Goal: Task Accomplishment & Management: Use online tool/utility

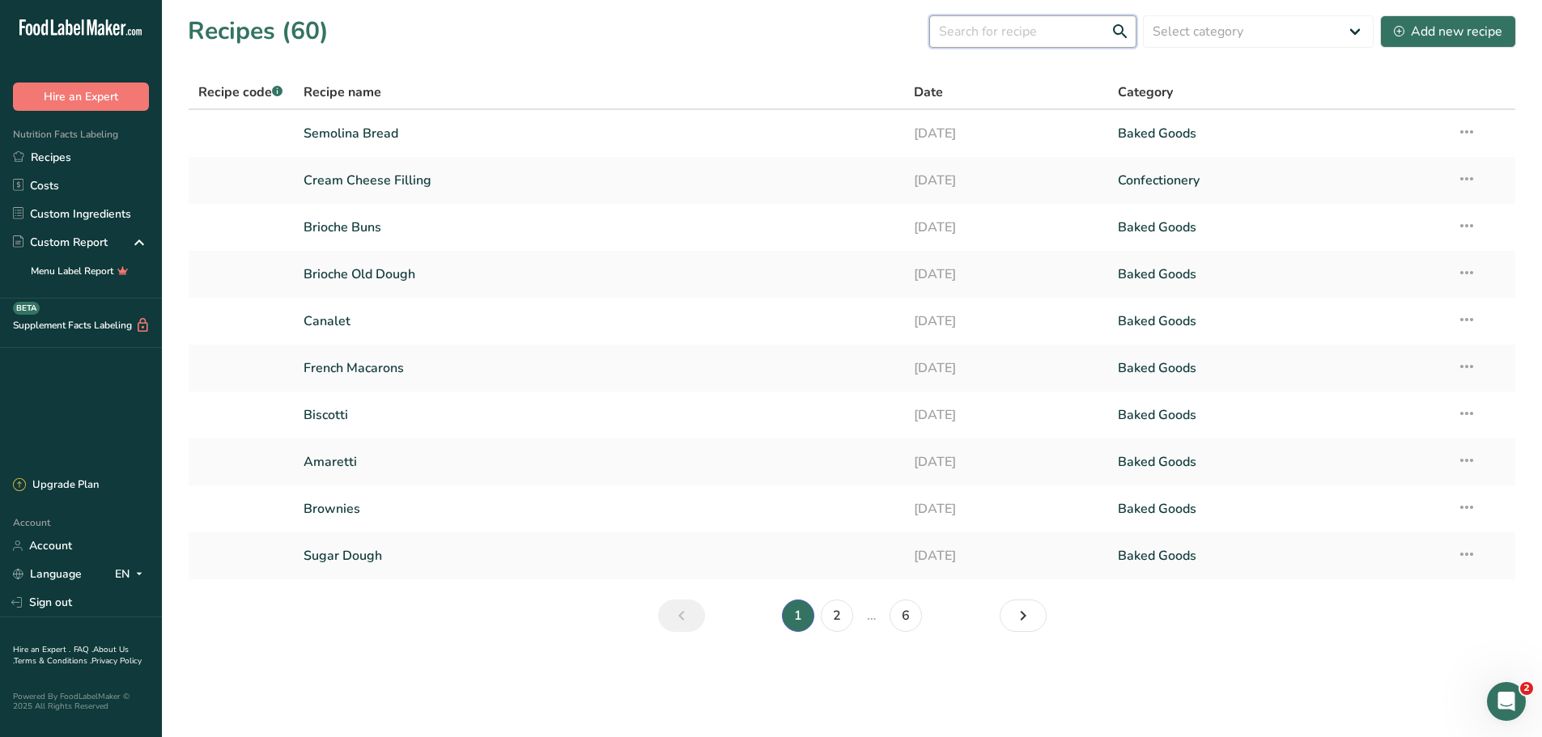
click at [1036, 32] on input "text" at bounding box center [1032, 31] width 207 height 32
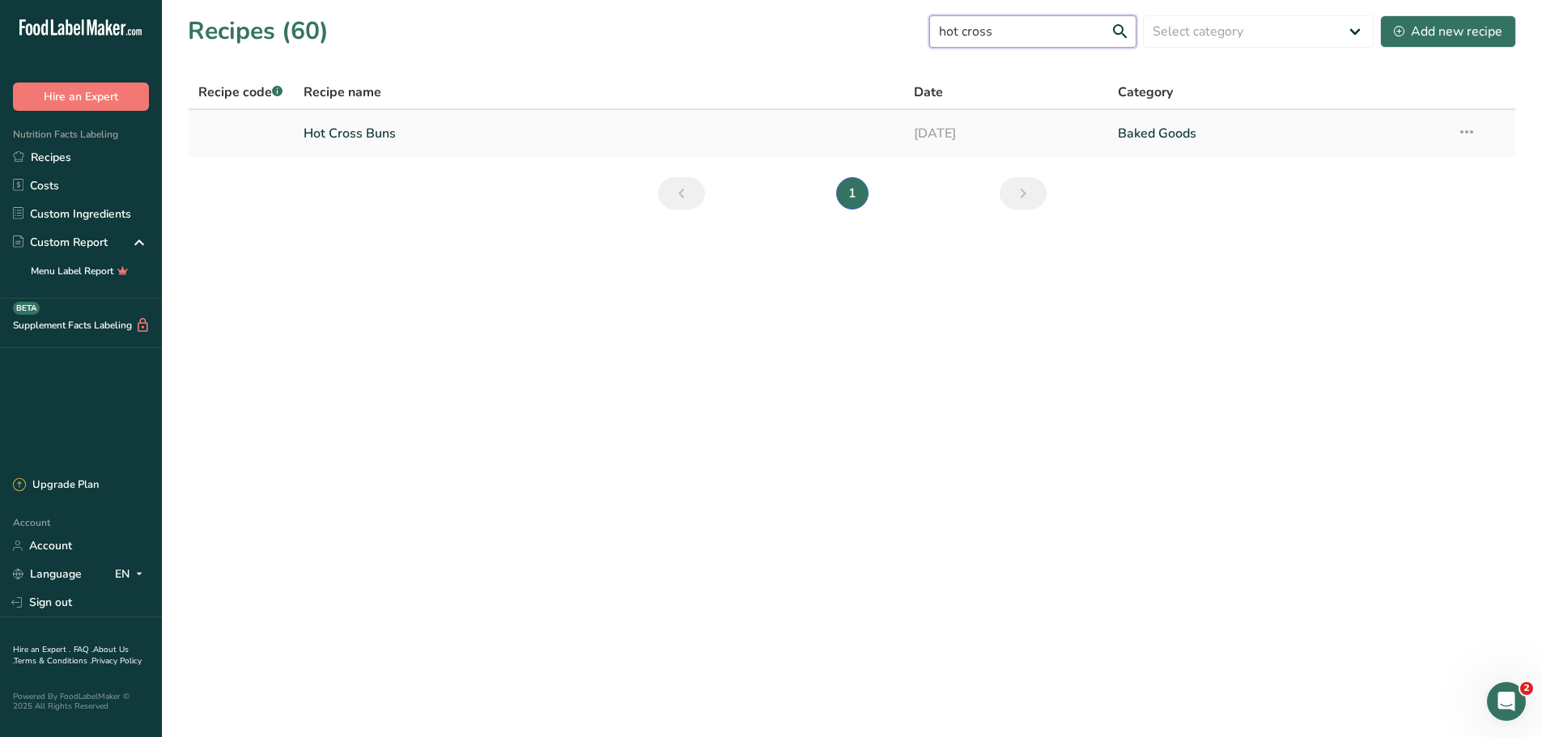
type input "hot cross"
click at [700, 128] on link "Hot Cross Buns" at bounding box center [599, 134] width 592 height 34
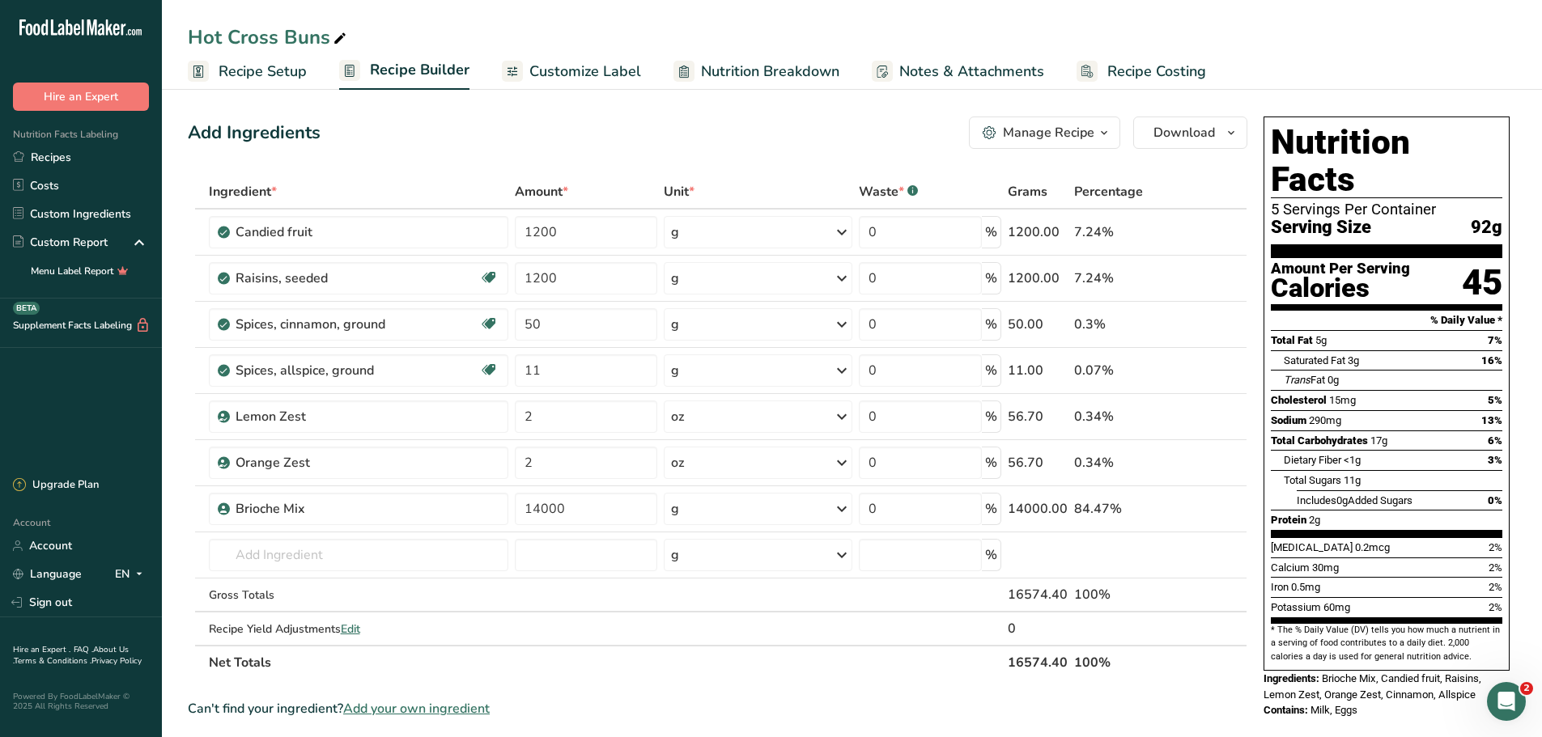
click at [1125, 69] on span "Recipe Costing" at bounding box center [1156, 72] width 99 height 22
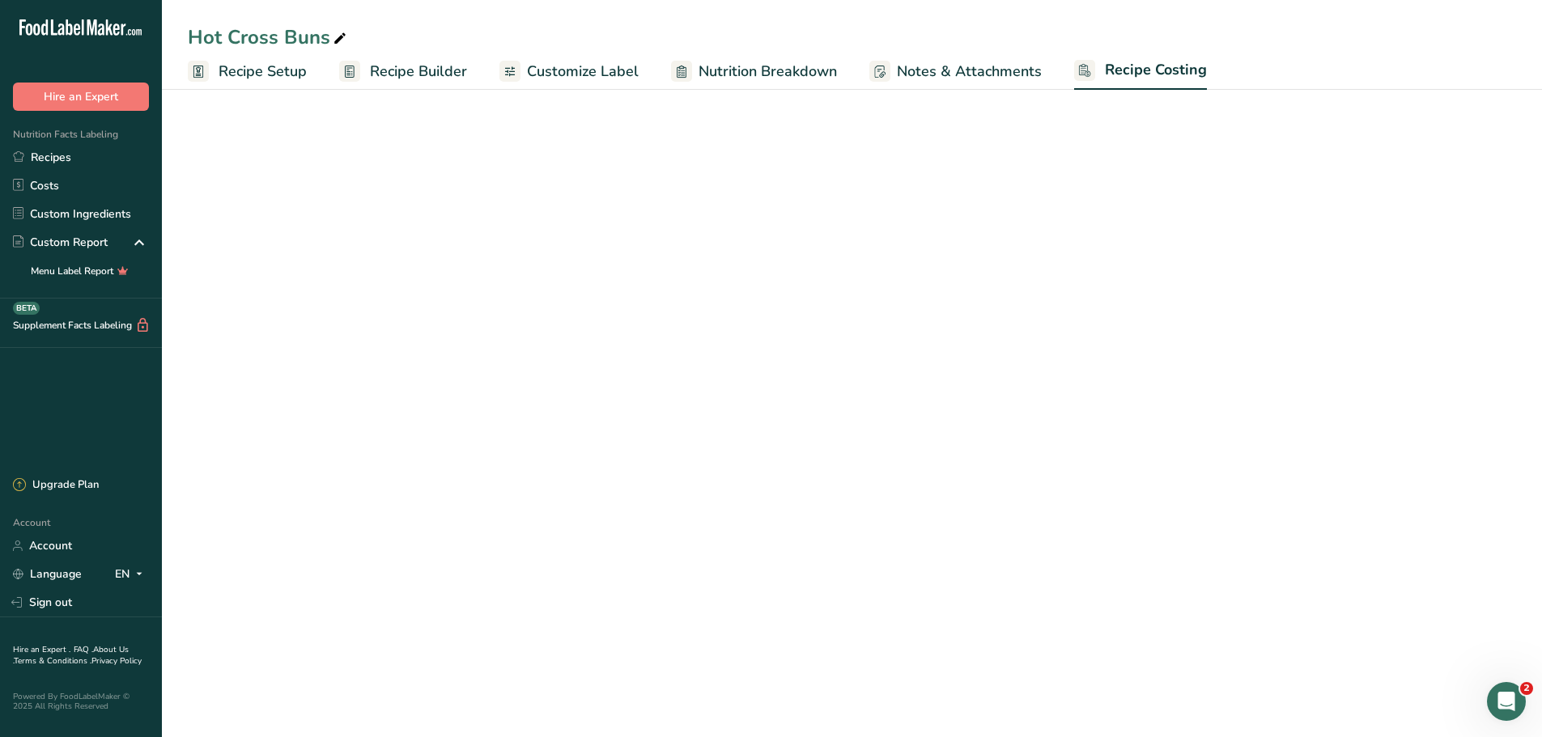
select select "12"
select select "5"
select select "12"
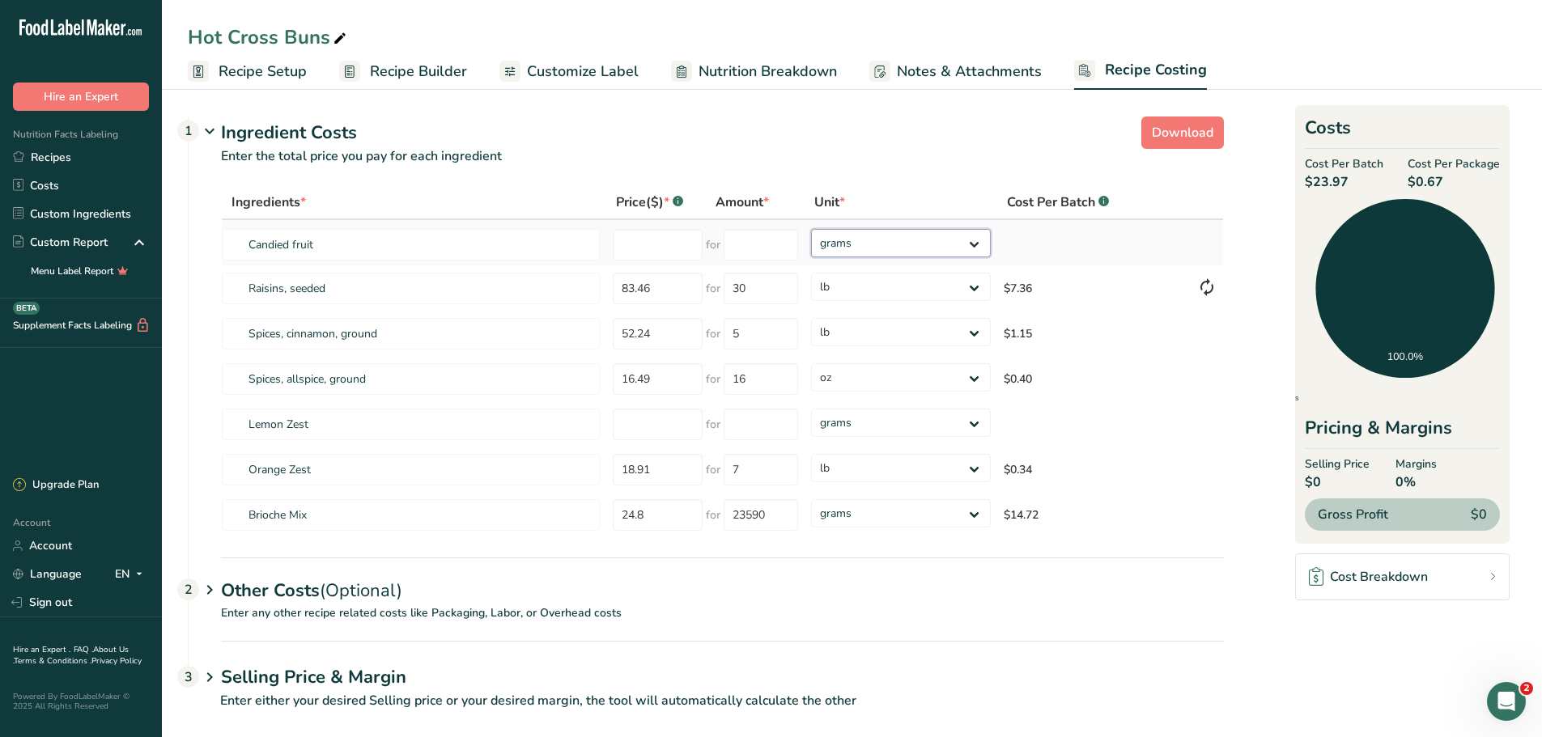
click at [963, 240] on select "grams kg mg mcg lb oz" at bounding box center [901, 243] width 180 height 28
select select "1"
click at [811, 229] on select "grams kg mg mcg lb oz" at bounding box center [901, 243] width 180 height 28
click at [664, 239] on input "number" at bounding box center [658, 245] width 90 height 32
type input "37.03"
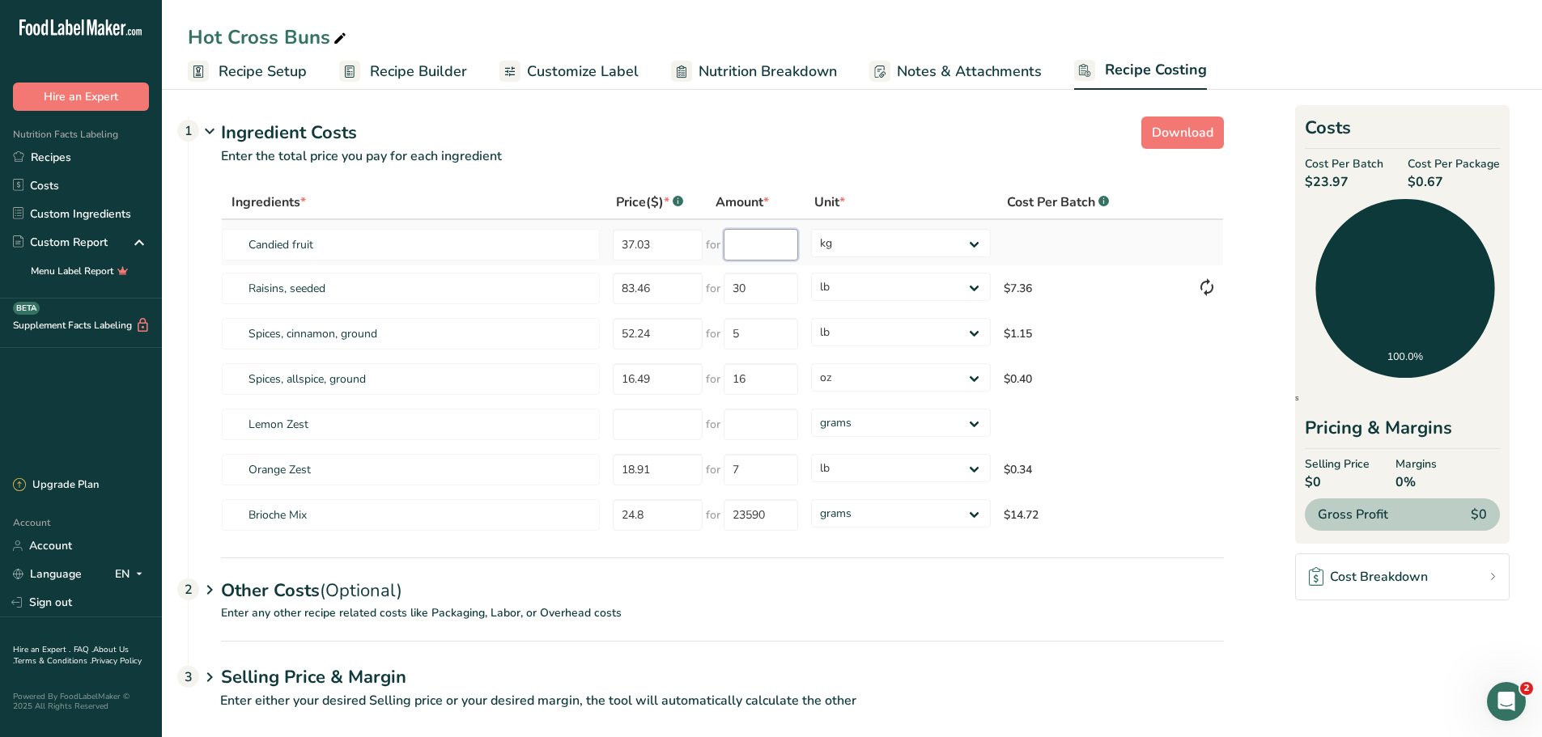
click at [771, 245] on input "number" at bounding box center [760, 245] width 74 height 32
type input "1"
click at [962, 174] on p "Enter the total price you pay for each ingredient" at bounding box center [706, 165] width 1035 height 39
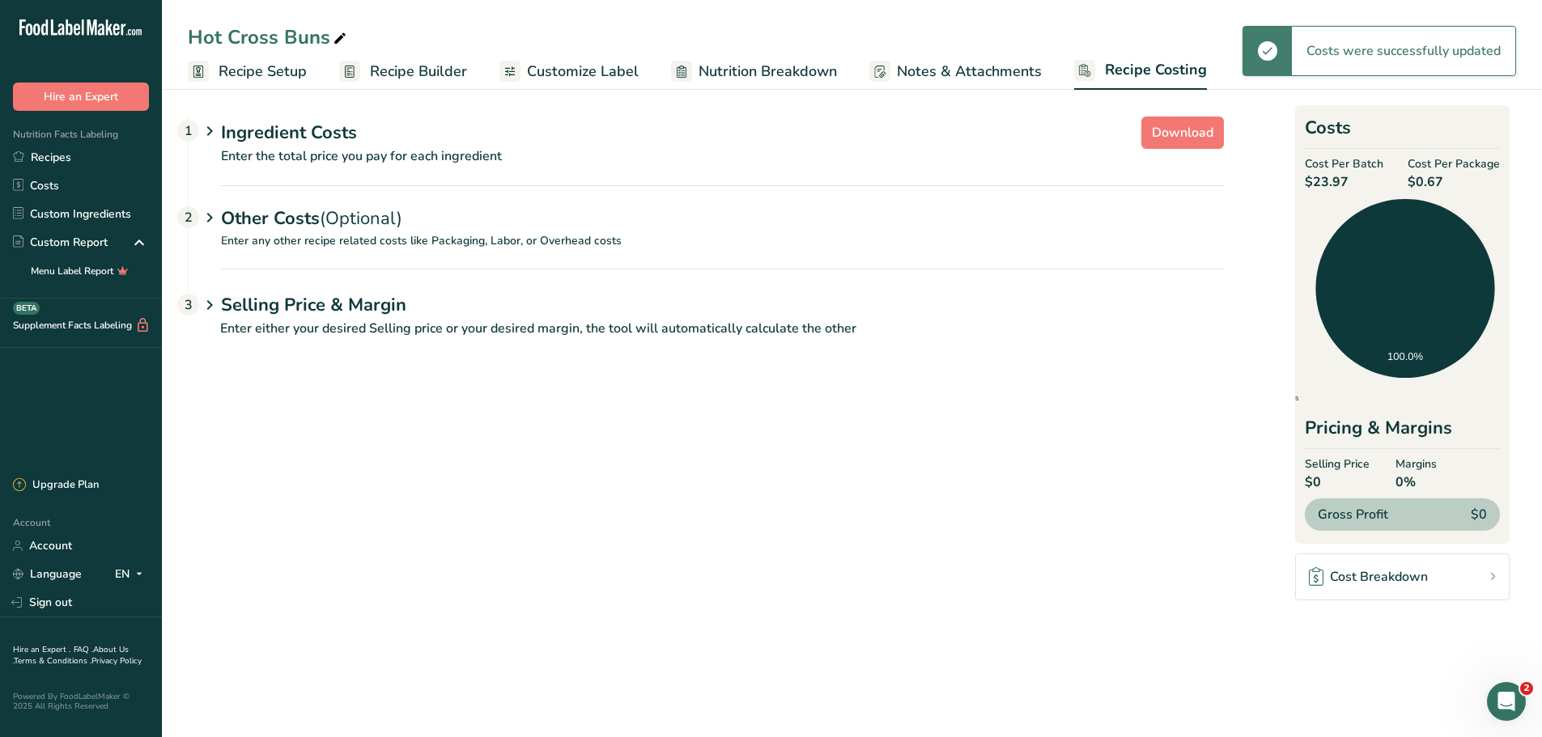
click at [210, 129] on icon at bounding box center [209, 132] width 19 height 30
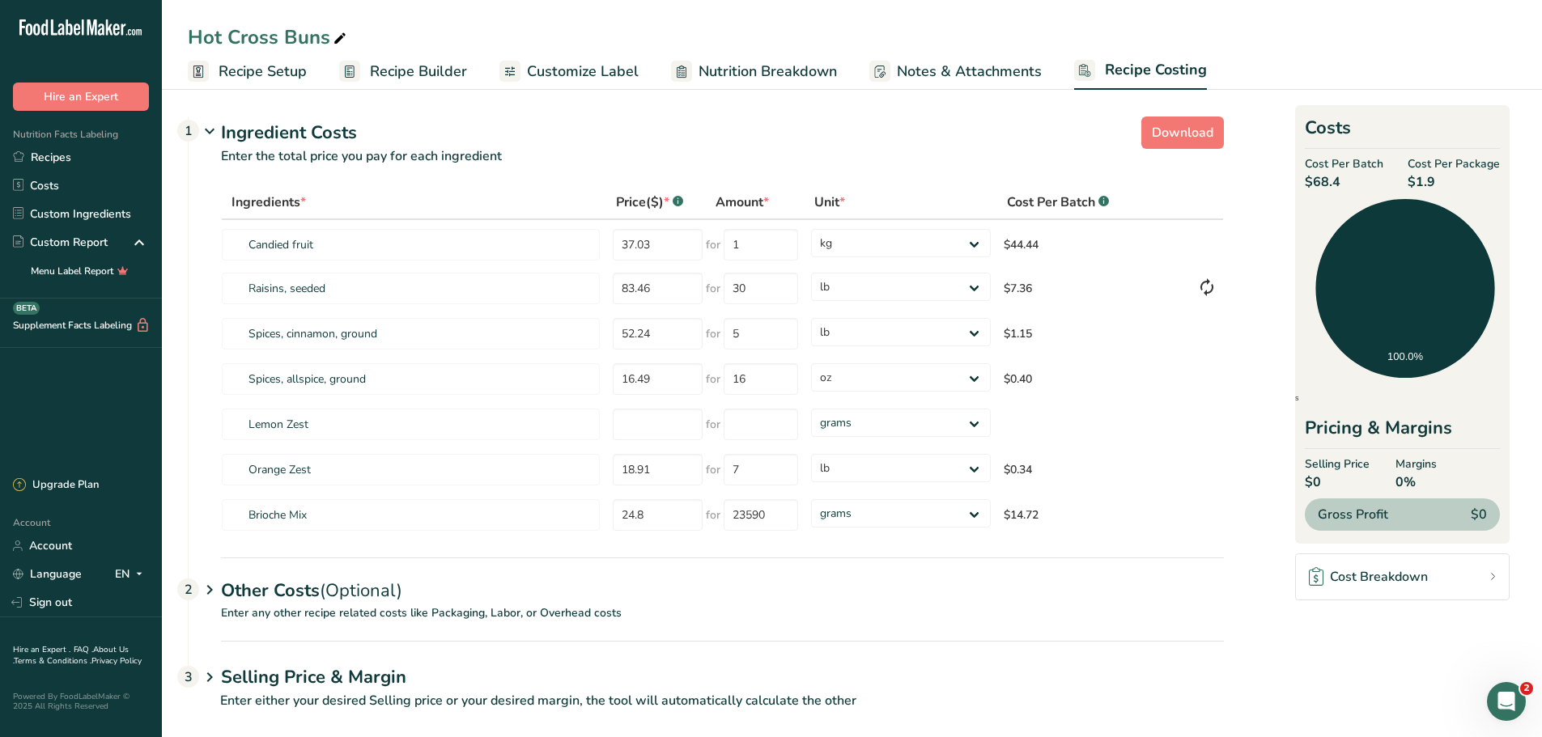
click at [269, 66] on span "Recipe Setup" at bounding box center [263, 72] width 88 height 22
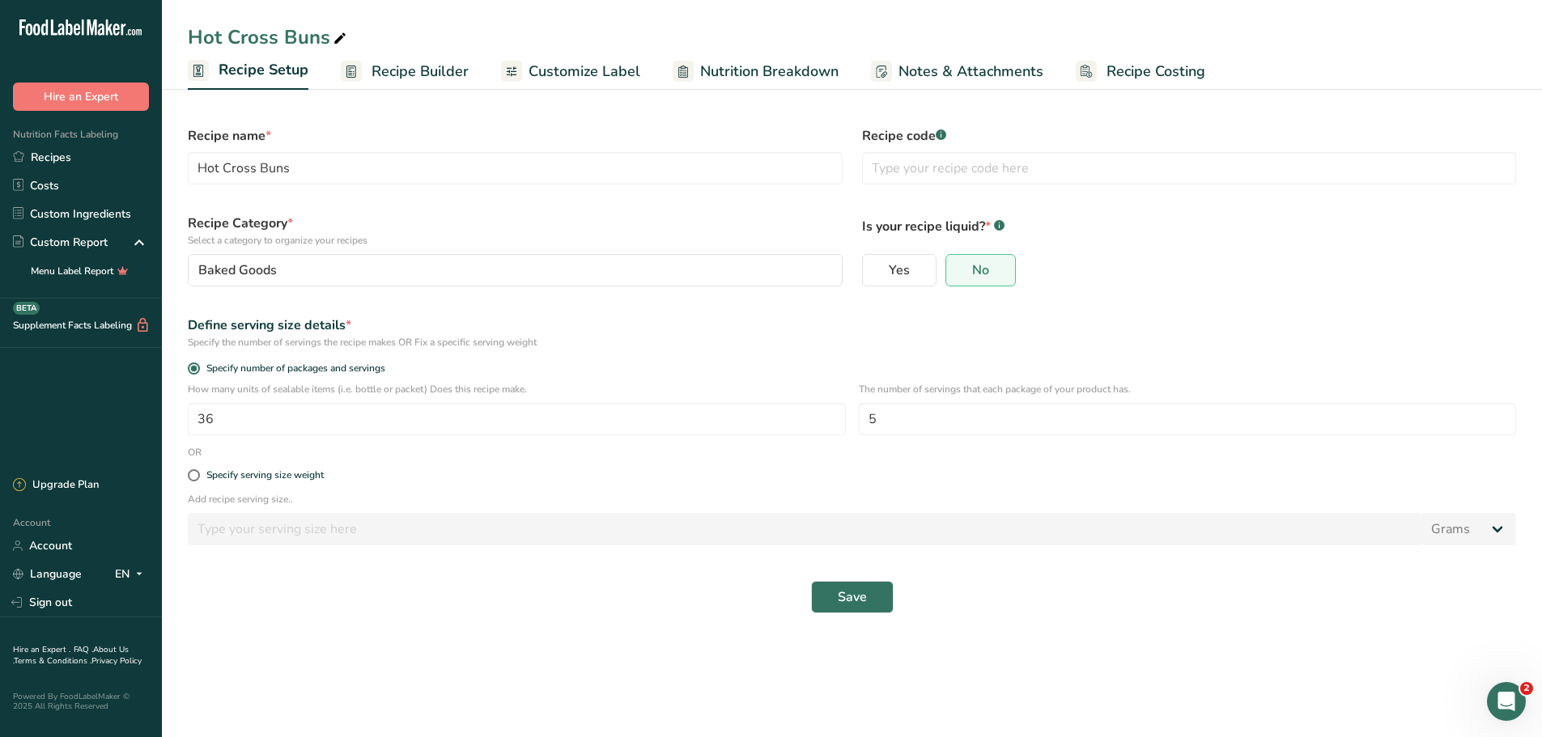
click at [399, 75] on span "Recipe Builder" at bounding box center [419, 72] width 97 height 22
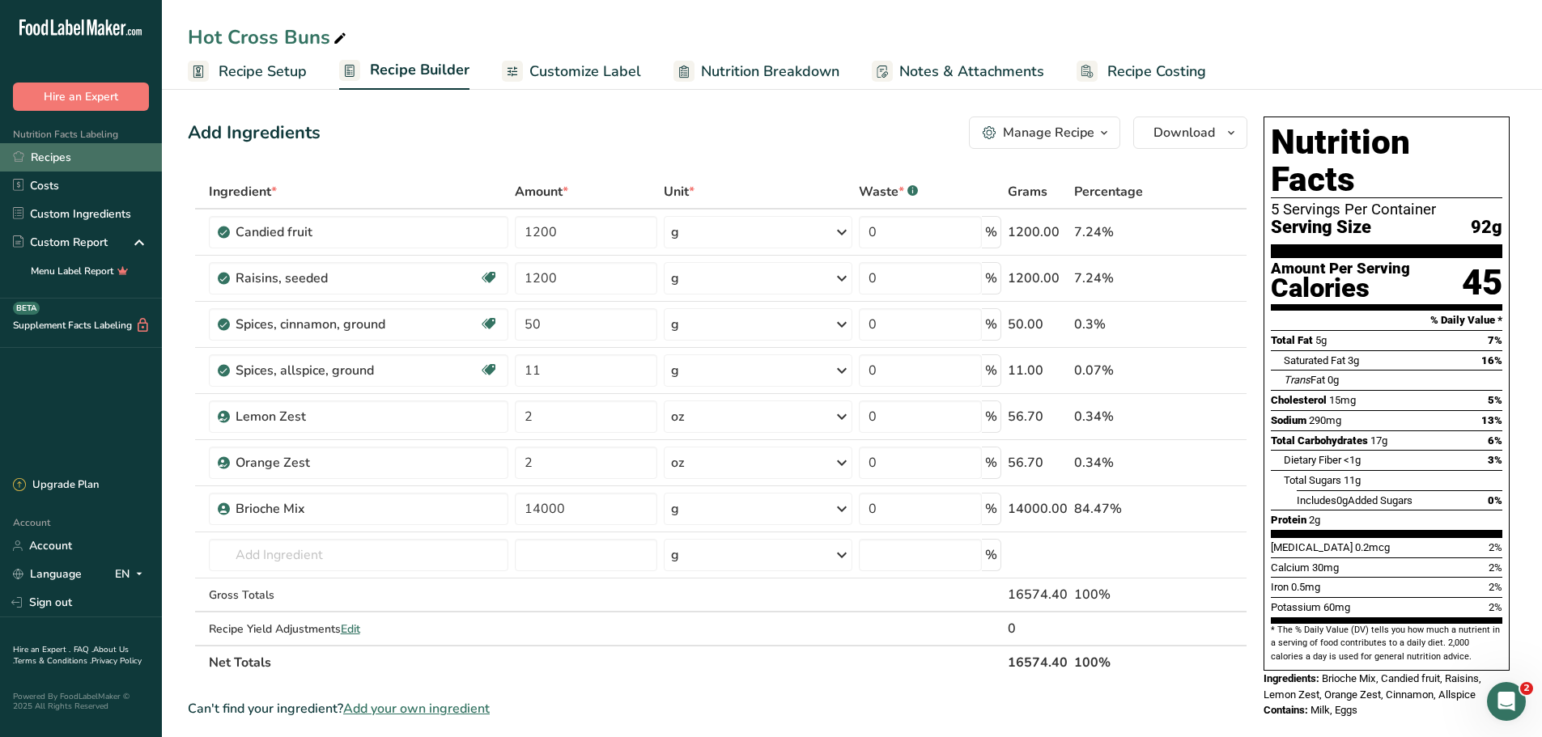
click at [78, 159] on link "Recipes" at bounding box center [81, 157] width 162 height 28
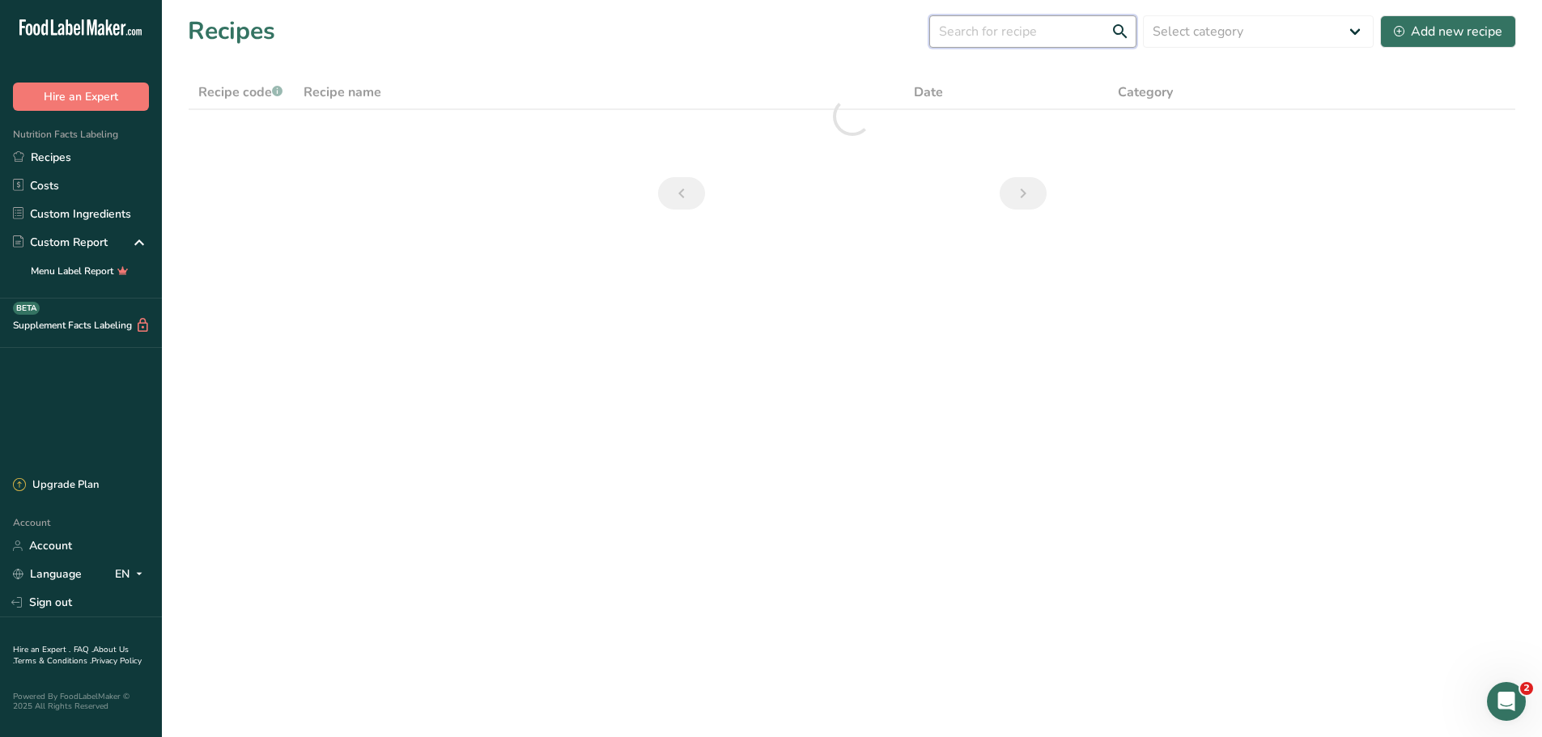
click at [971, 19] on input "text" at bounding box center [1032, 31] width 207 height 32
type input "lemon"
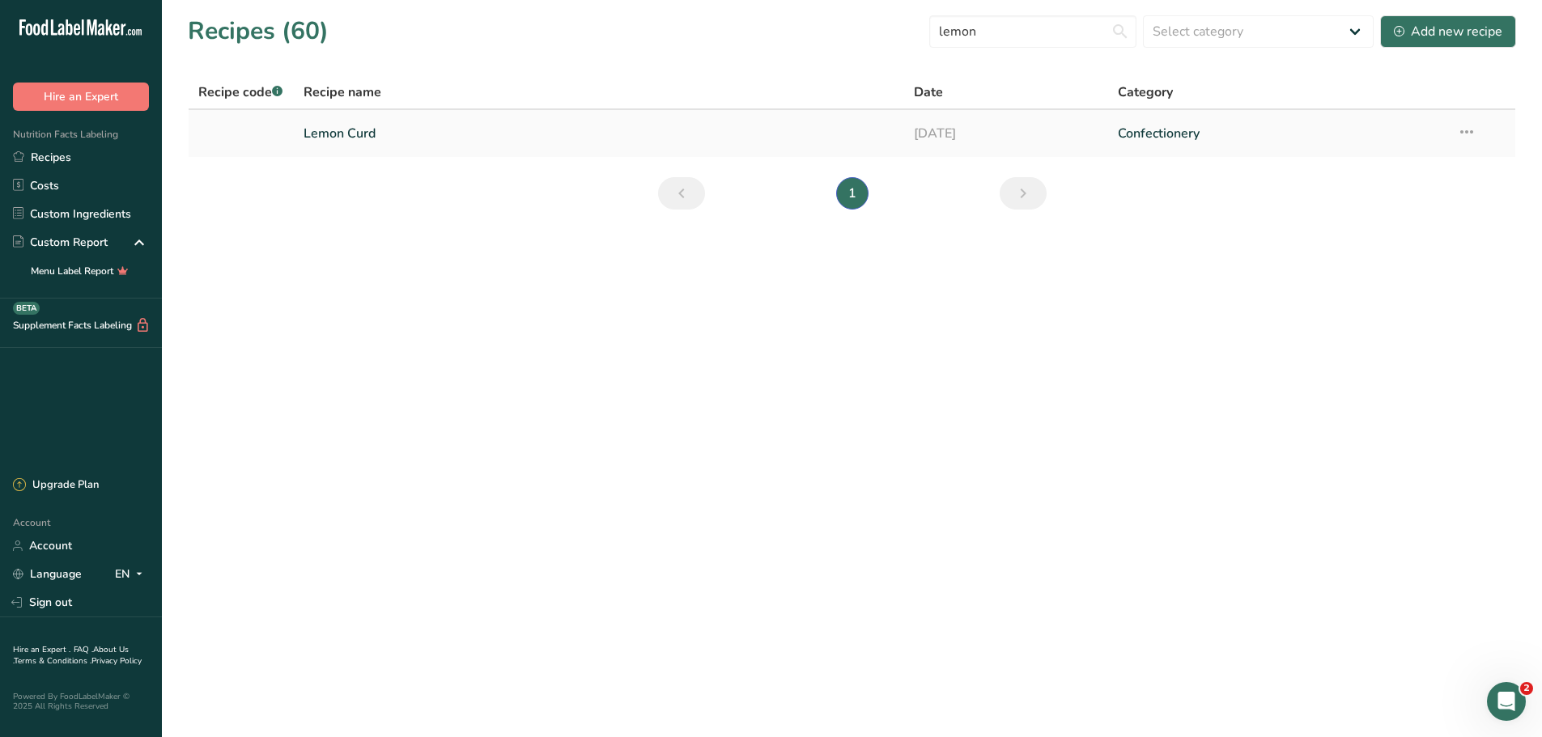
click at [486, 125] on link "Lemon Curd" at bounding box center [599, 134] width 592 height 34
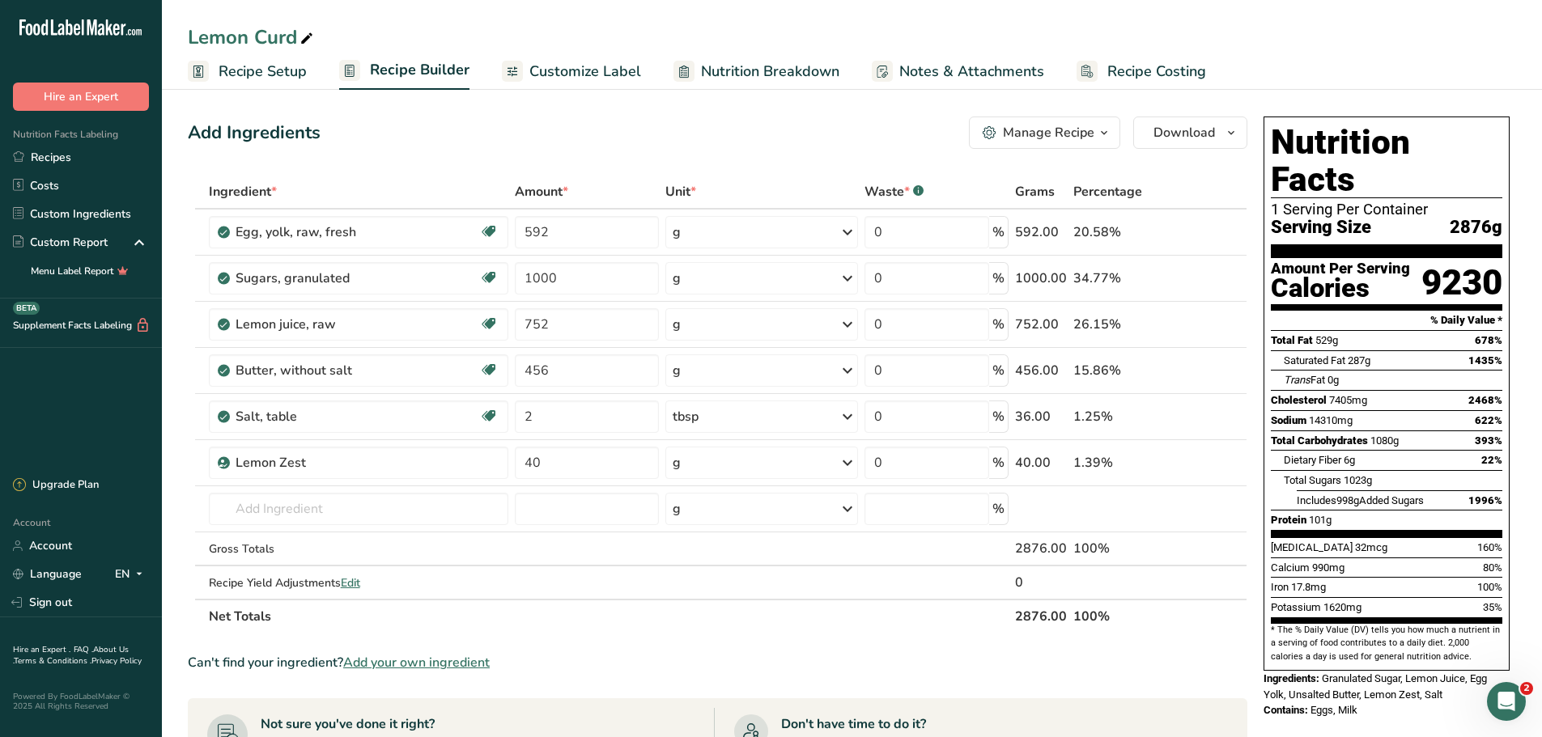
click at [1122, 69] on span "Recipe Costing" at bounding box center [1156, 72] width 99 height 22
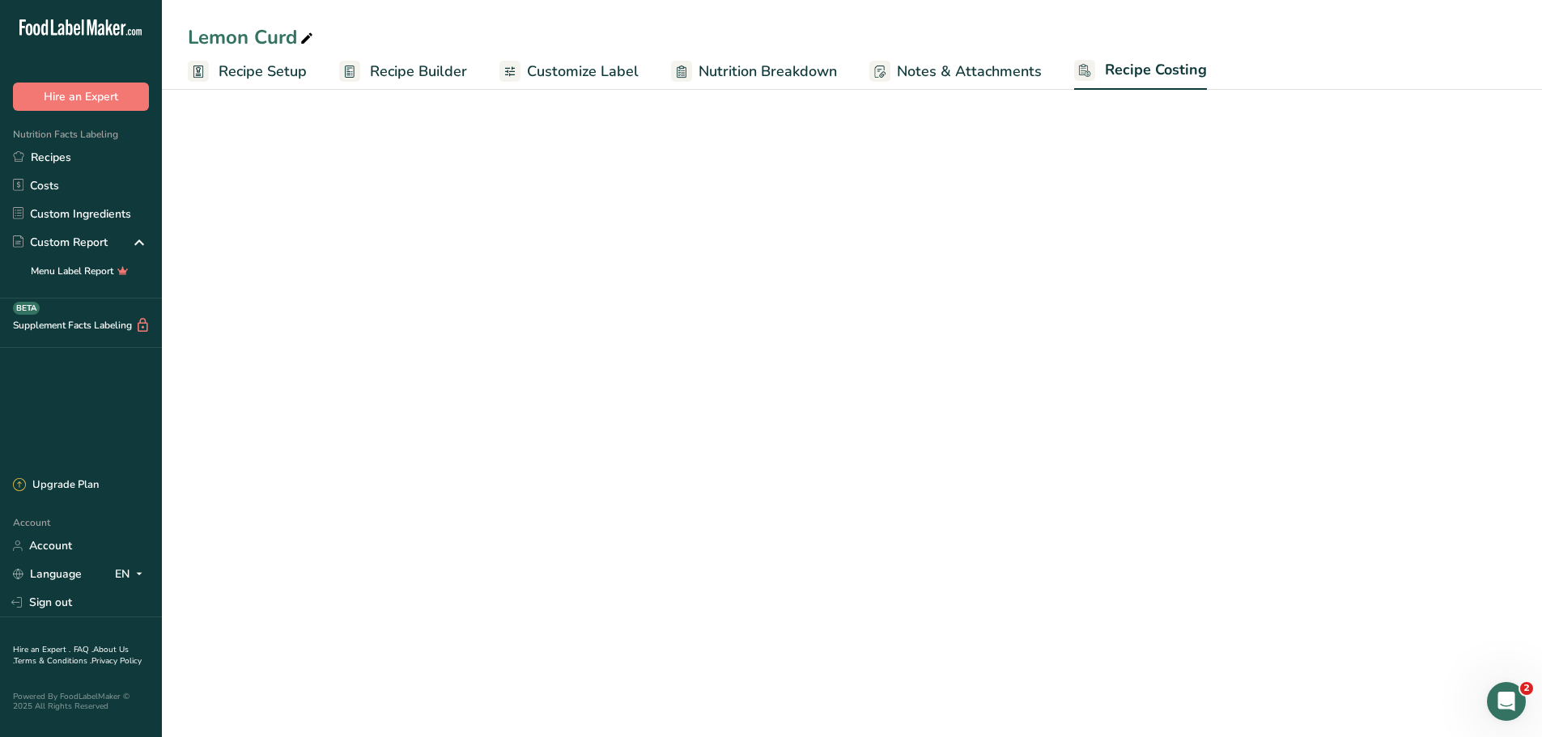
select select "12"
select select "5"
select select "12"
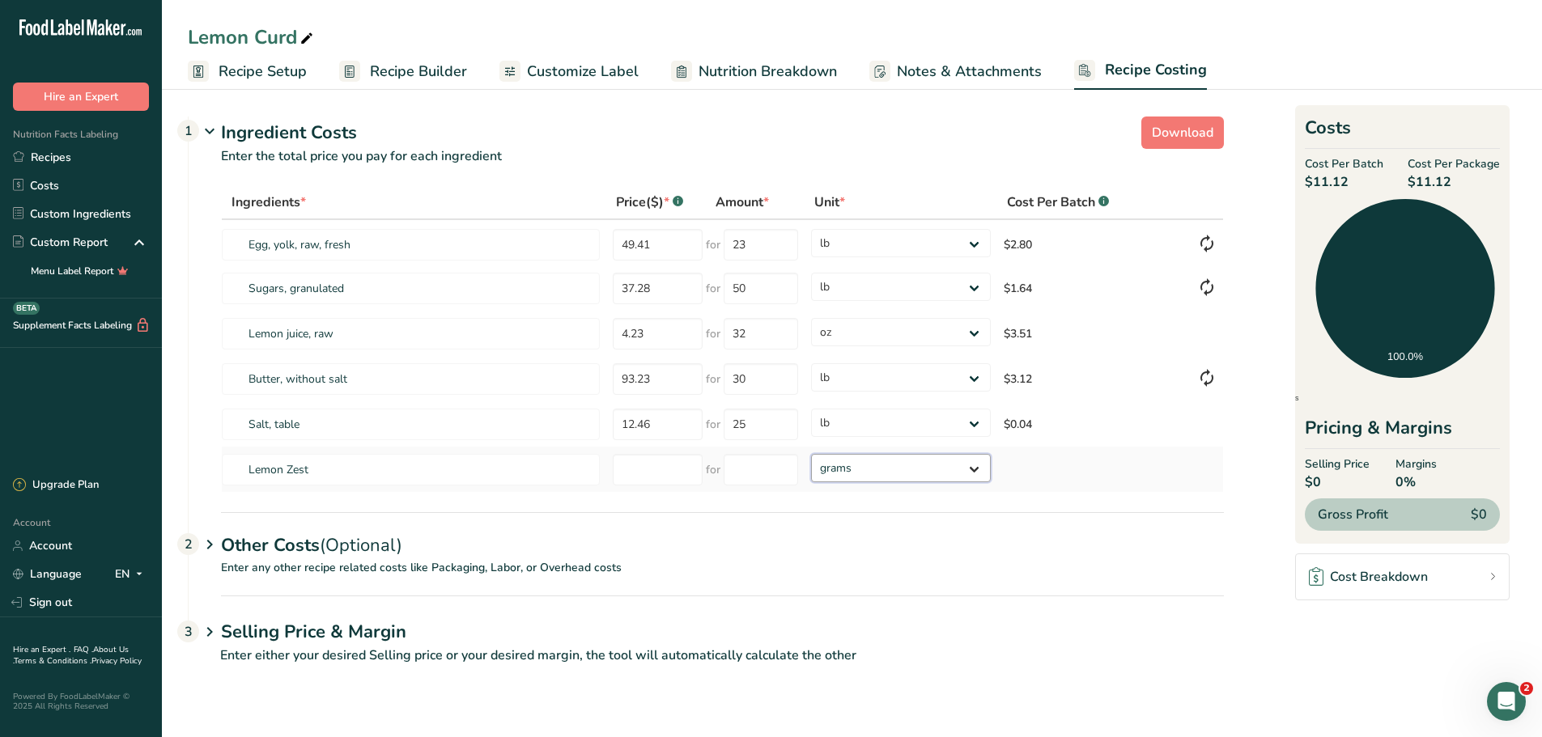
click at [975, 467] on select "grams kg mg mcg lb oz" at bounding box center [901, 468] width 180 height 28
select select "5"
click at [811, 454] on select "grams kg mg mcg lb oz" at bounding box center [901, 468] width 180 height 28
click at [620, 477] on input "number" at bounding box center [658, 470] width 90 height 32
type input "2.50"
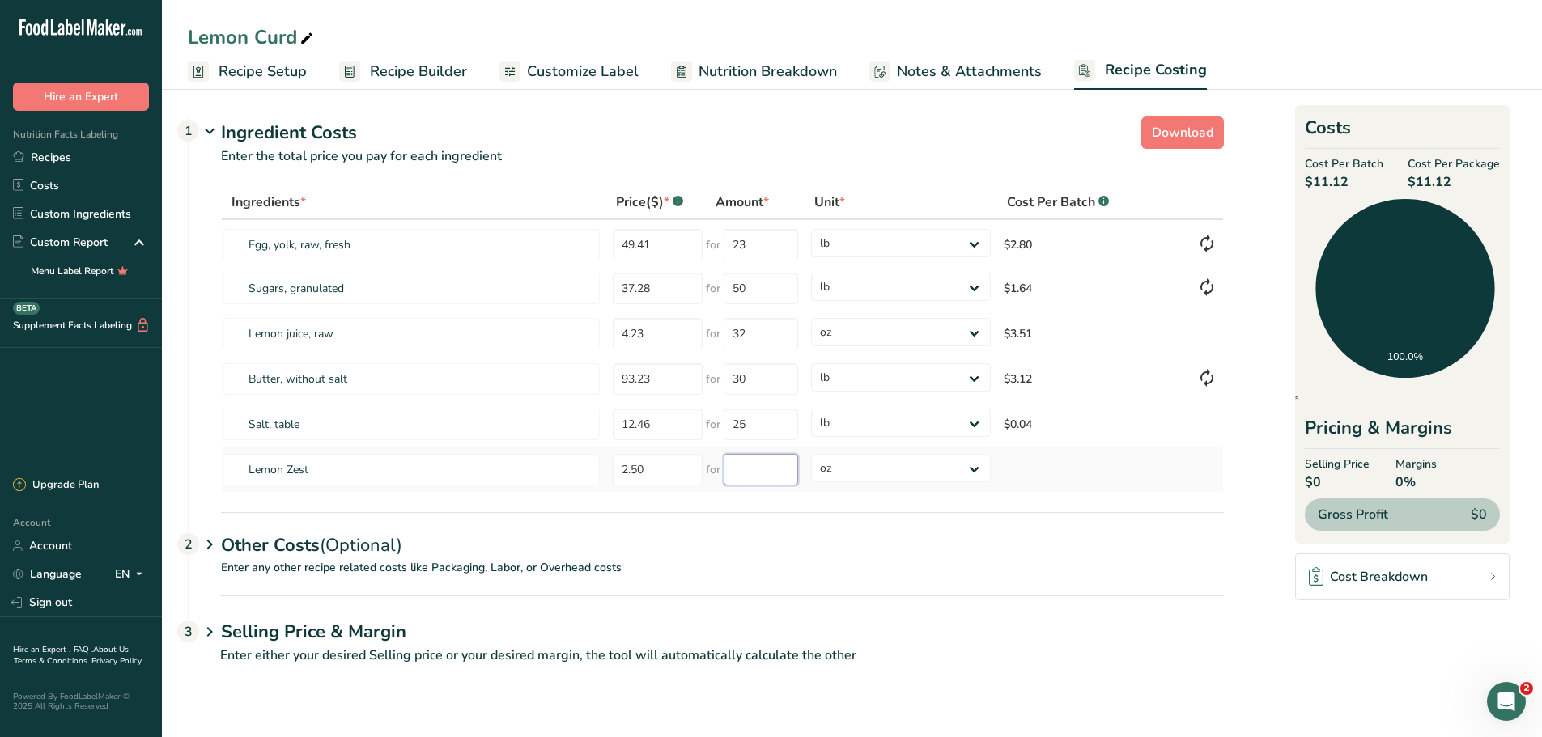
click at [768, 471] on input "number" at bounding box center [760, 470] width 74 height 32
type input "4"
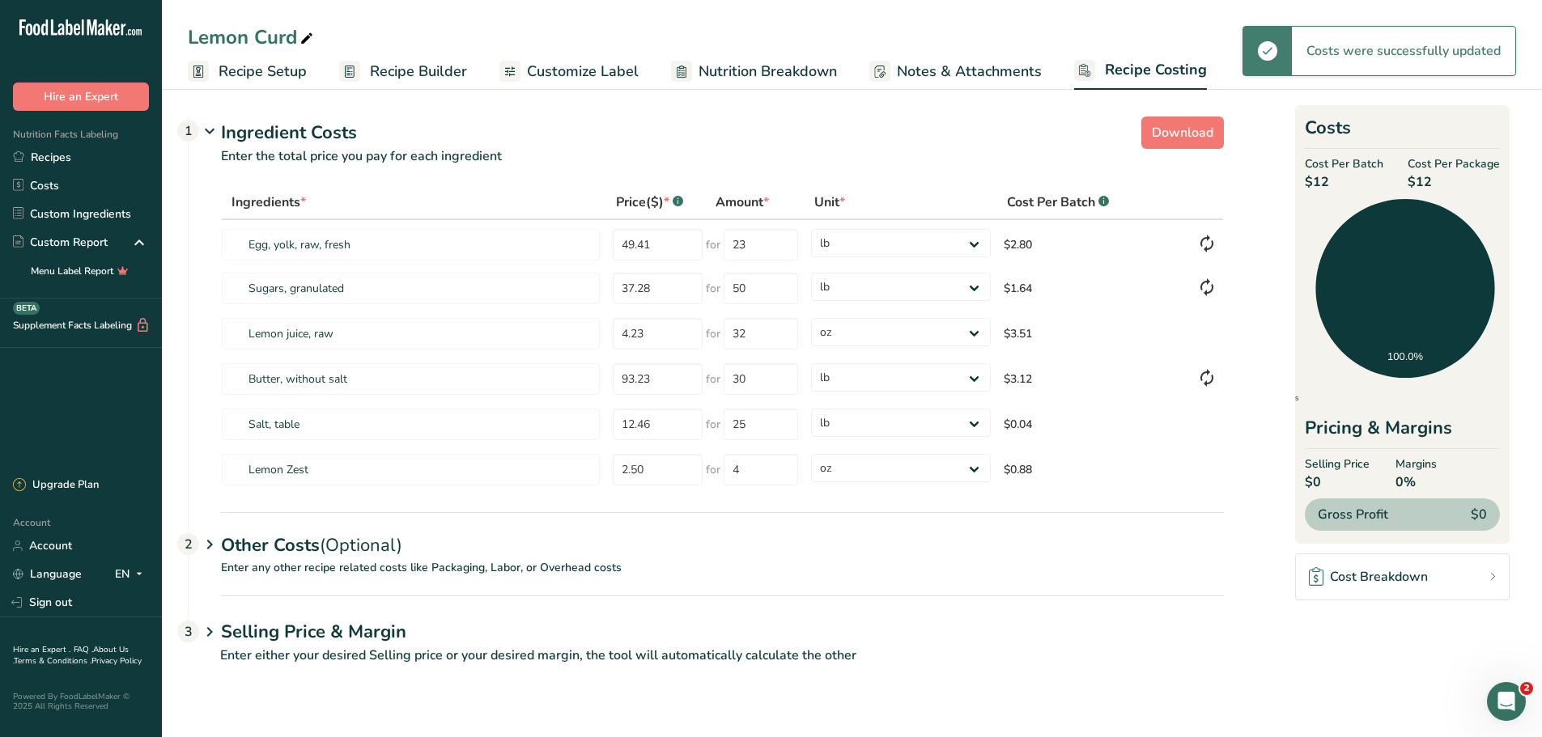
click at [1004, 140] on div "Ingredient Costs 1" at bounding box center [722, 133] width 1003 height 27
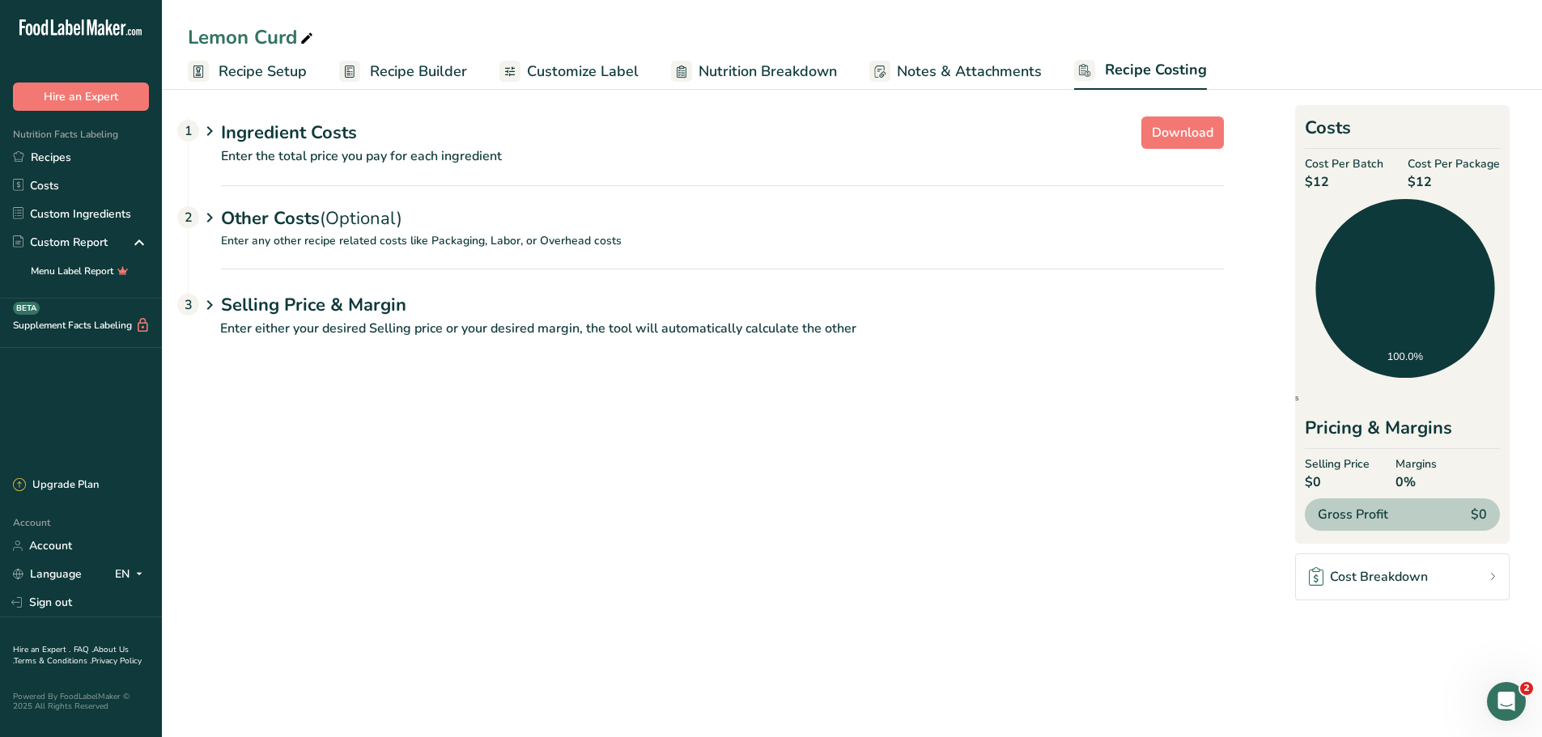
click at [206, 126] on icon at bounding box center [209, 132] width 19 height 30
